Goal: Download file/media

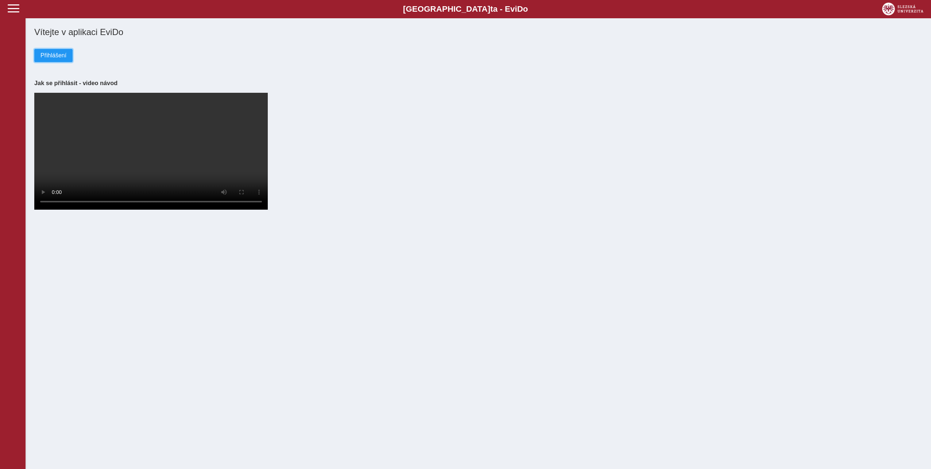
drag, startPoint x: 35, startPoint y: 55, endPoint x: 72, endPoint y: 80, distance: 44.2
click at [35, 55] on button "Přihlášení" at bounding box center [53, 55] width 38 height 13
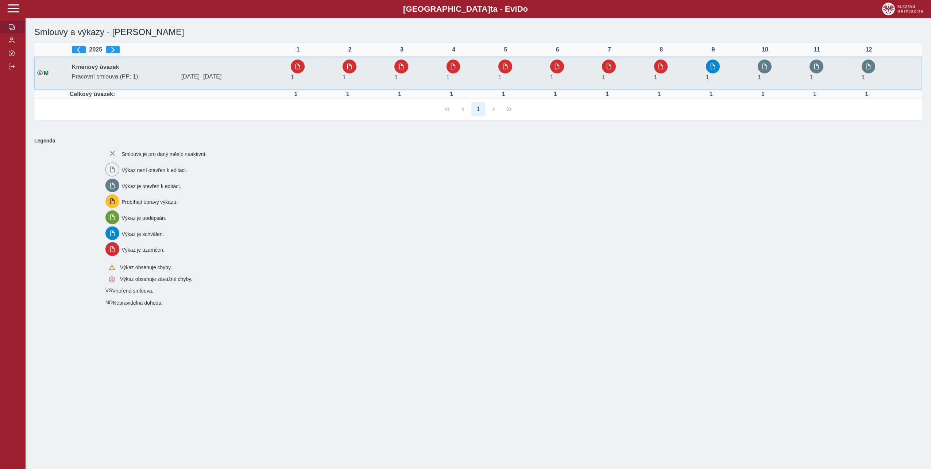
click at [724, 66] on div "1" at bounding box center [716, 72] width 20 height 27
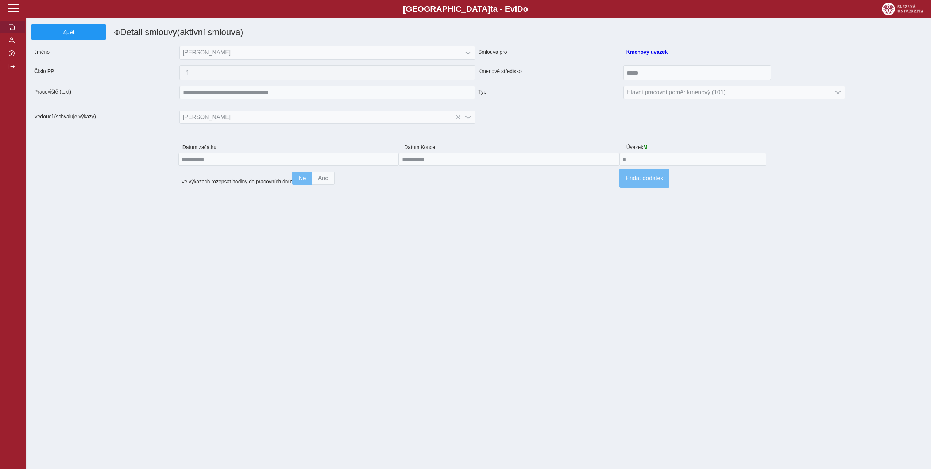
click at [11, 27] on span "button" at bounding box center [12, 27] width 6 height 6
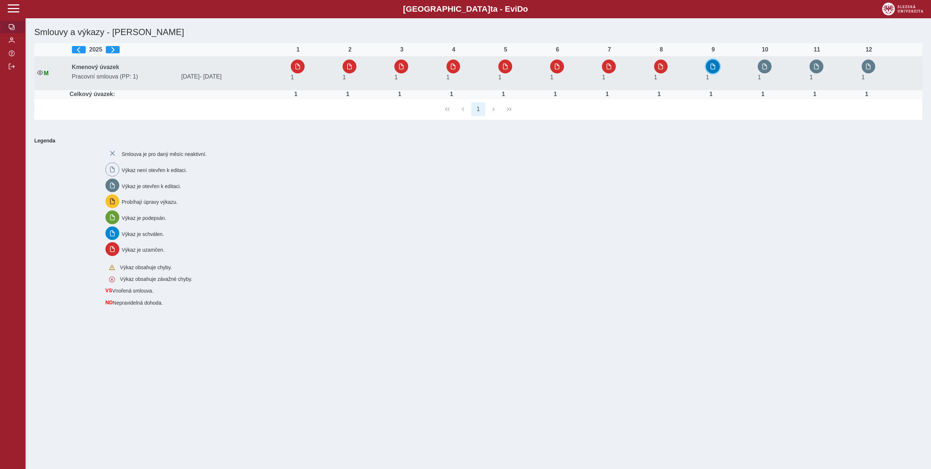
click at [712, 68] on span "button" at bounding box center [713, 66] width 6 height 6
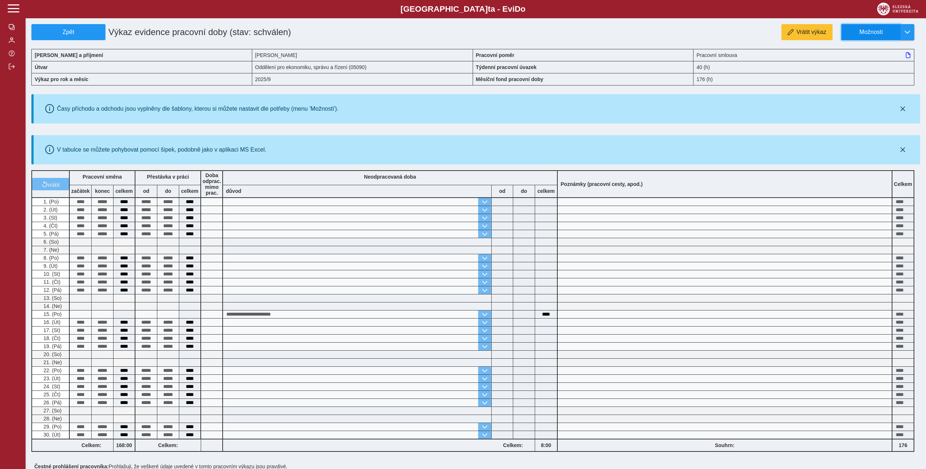
click at [889, 35] on span "Možnosti" at bounding box center [870, 32] width 47 height 7
click at [869, 68] on link "Stáhnout PDF" at bounding box center [877, 63] width 73 height 15
